Goal: Task Accomplishment & Management: Manage account settings

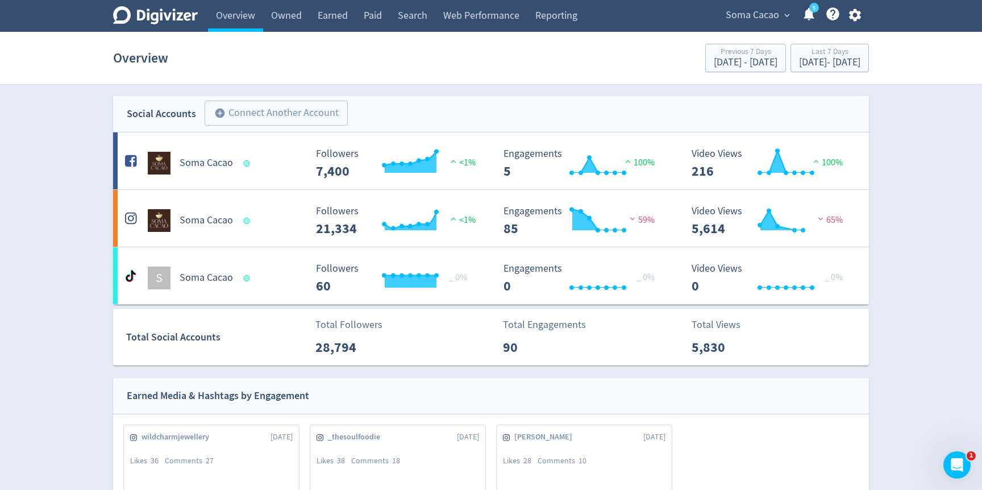
click at [762, 10] on span "Soma Cacao" at bounding box center [751, 15] width 53 height 18
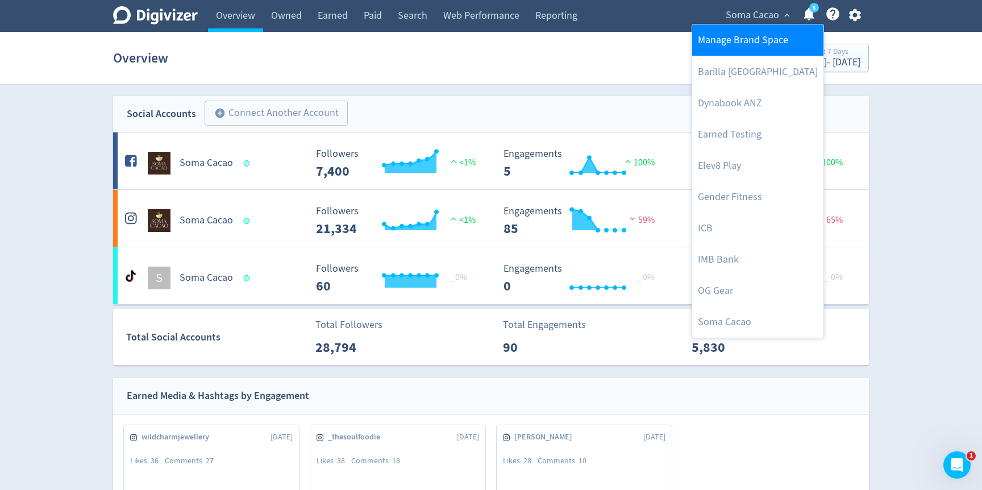
click at [753, 34] on link "Manage Brand Space" at bounding box center [757, 39] width 131 height 31
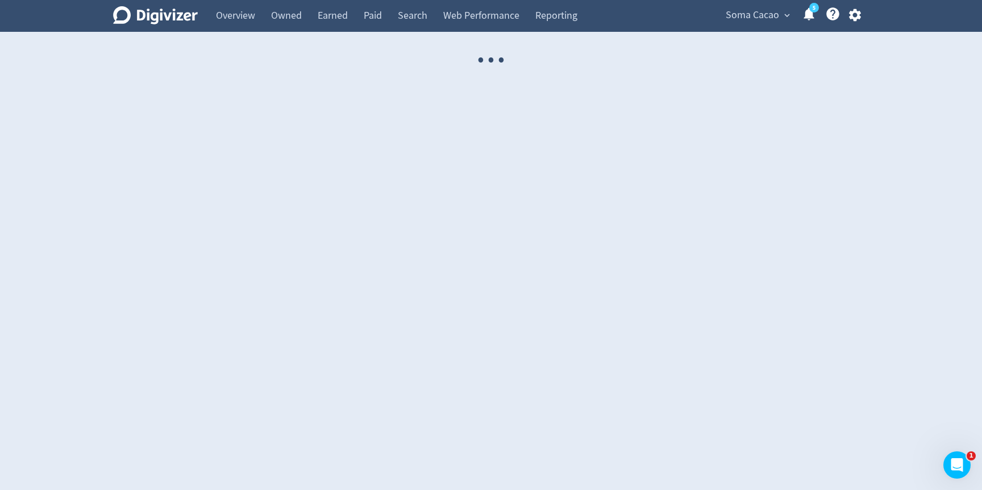
select select "USER"
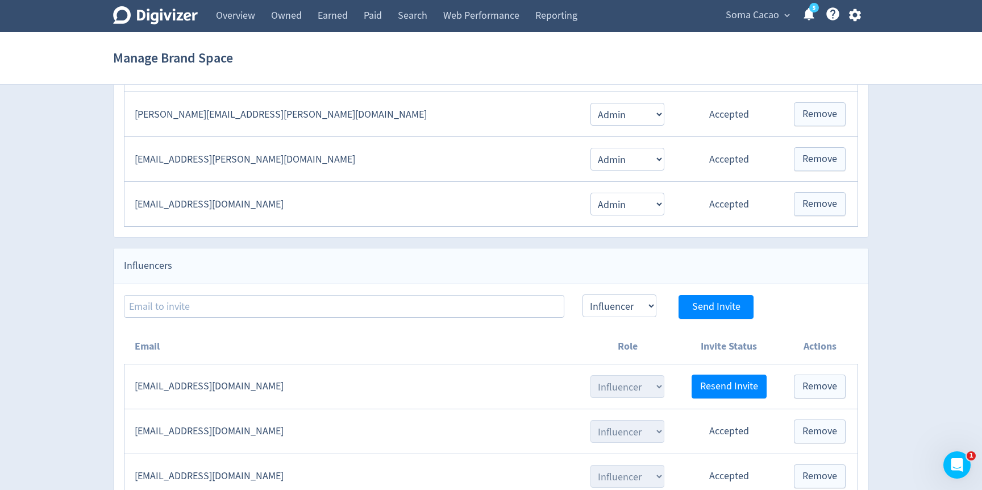
scroll to position [1166, 0]
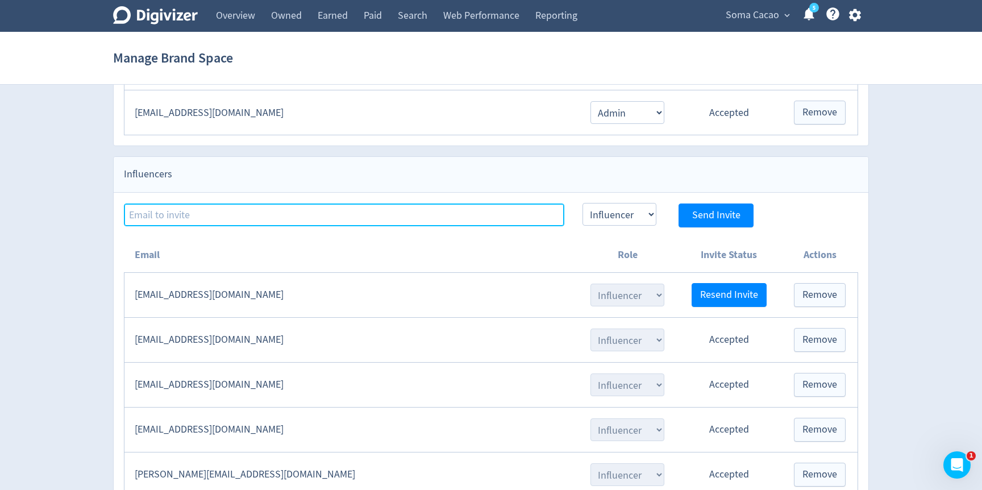
paste input "[EMAIL_ADDRESS][DOMAIN_NAME]"
type input "[EMAIL_ADDRESS][DOMAIN_NAME]"
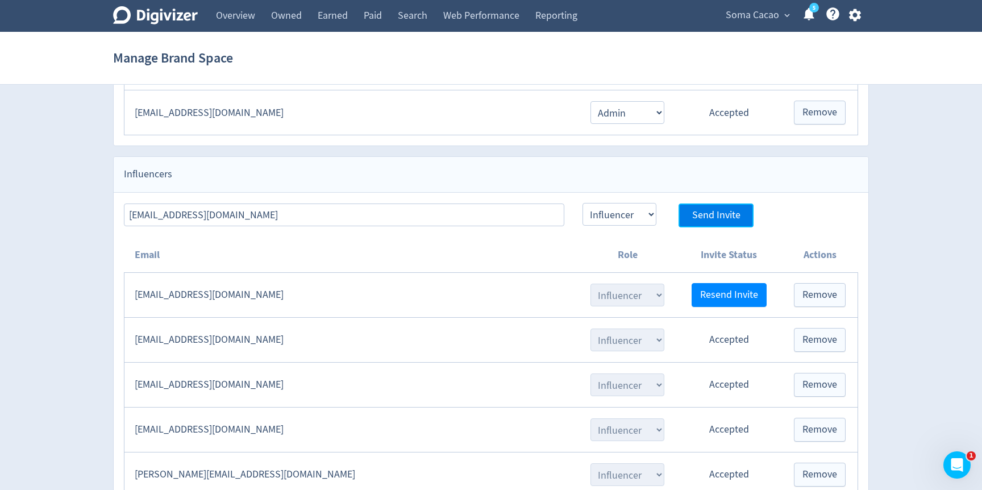
click at [729, 211] on span "Send Invite" at bounding box center [716, 215] width 48 height 10
